Goal: Task Accomplishment & Management: Manage account settings

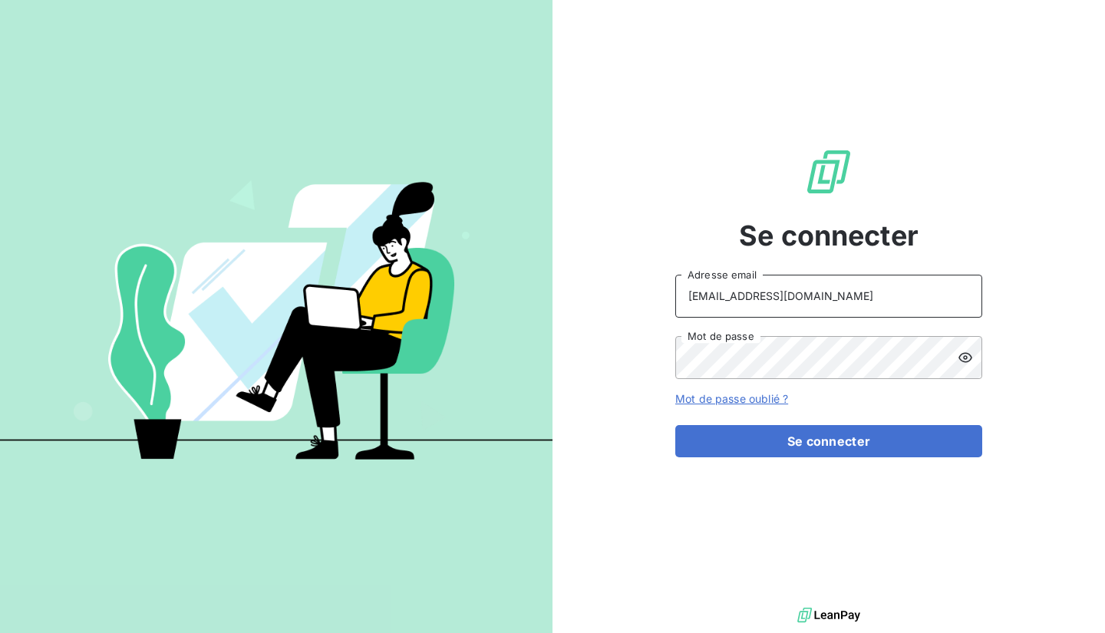
click at [768, 312] on input "[EMAIL_ADDRESS][DOMAIN_NAME]" at bounding box center [828, 296] width 307 height 43
click at [752, 295] on input "[EMAIL_ADDRESS][DOMAIN_NAME]" at bounding box center [828, 296] width 307 height 43
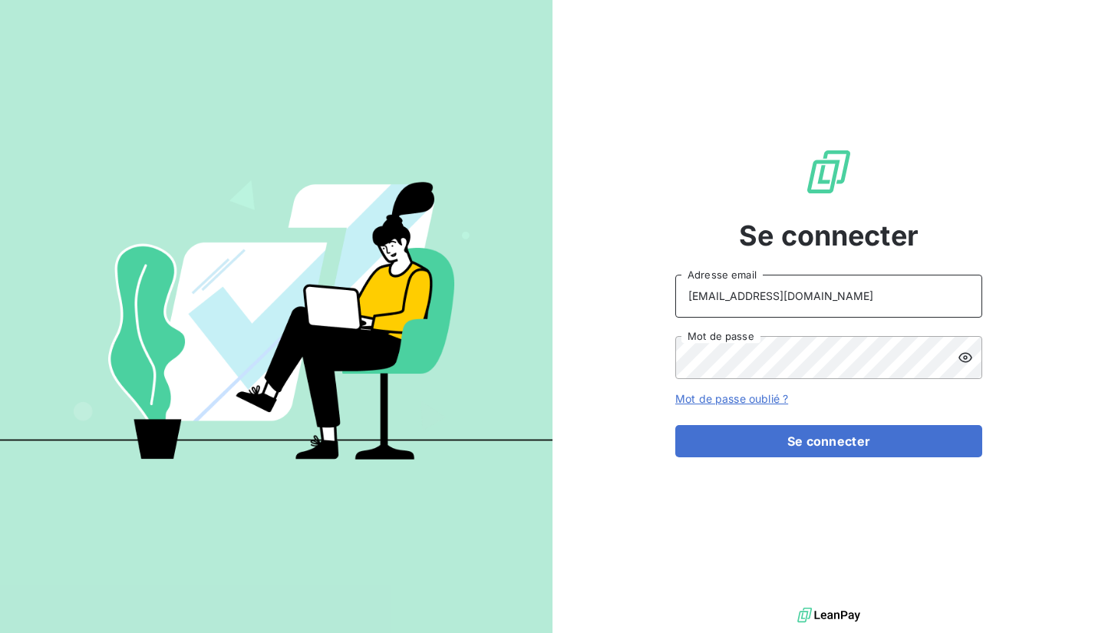
type input "A"
type input "a"
click at [960, 365] on div at bounding box center [970, 357] width 25 height 43
click at [780, 305] on input "[PERSON_NAME]" at bounding box center [828, 296] width 307 height 43
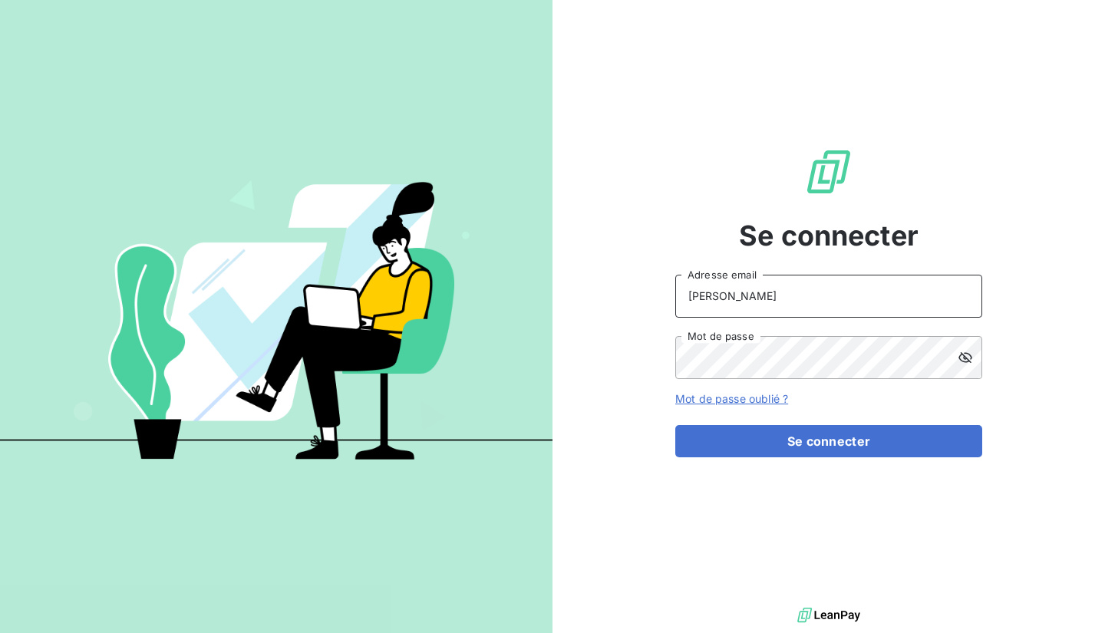
click at [780, 305] on input "[PERSON_NAME]" at bounding box center [828, 296] width 307 height 43
type input "a"
type input "[PERSON_NAME]"
click at [675, 425] on button "Se connecter" at bounding box center [828, 441] width 307 height 32
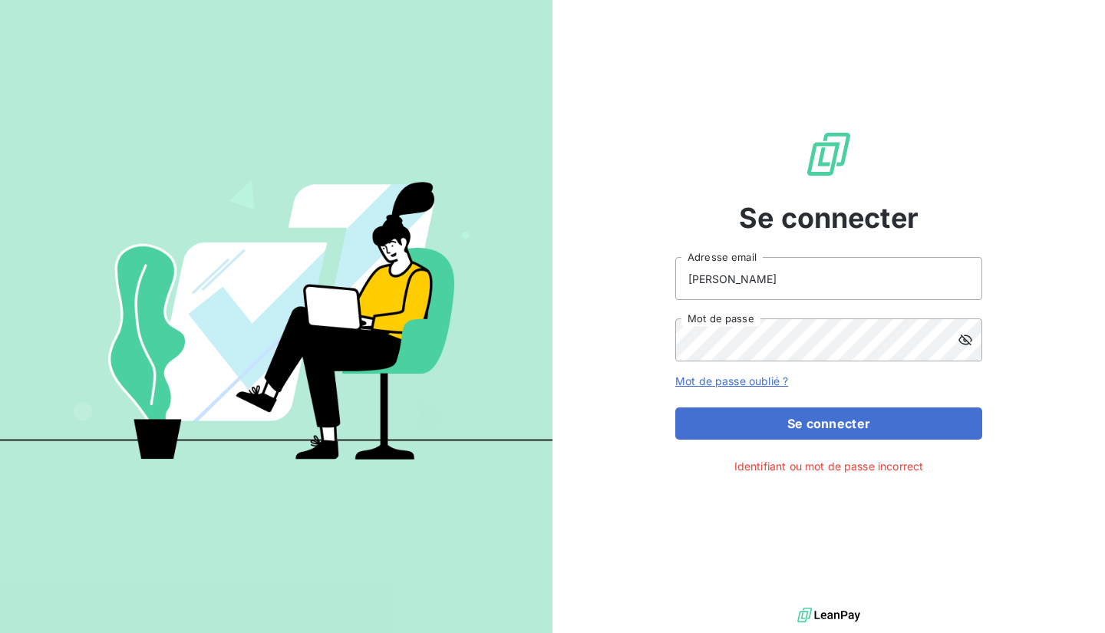
click at [976, 468] on div "Se connecter [PERSON_NAME] Adresse email Mot de passe Mot de passe oublié ? Se …" at bounding box center [828, 302] width 307 height 604
